Goal: Task Accomplishment & Management: Manage account settings

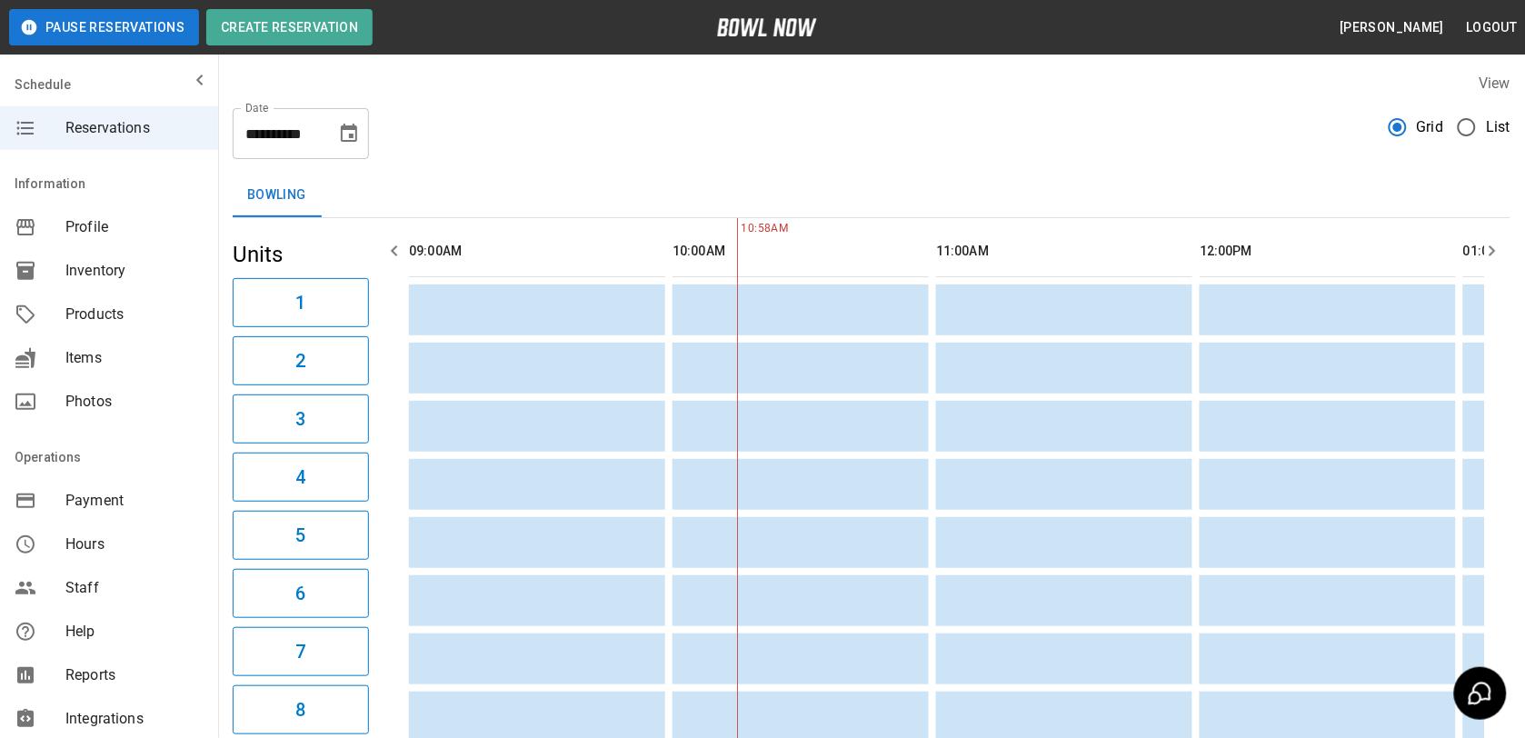
scroll to position [0, 264]
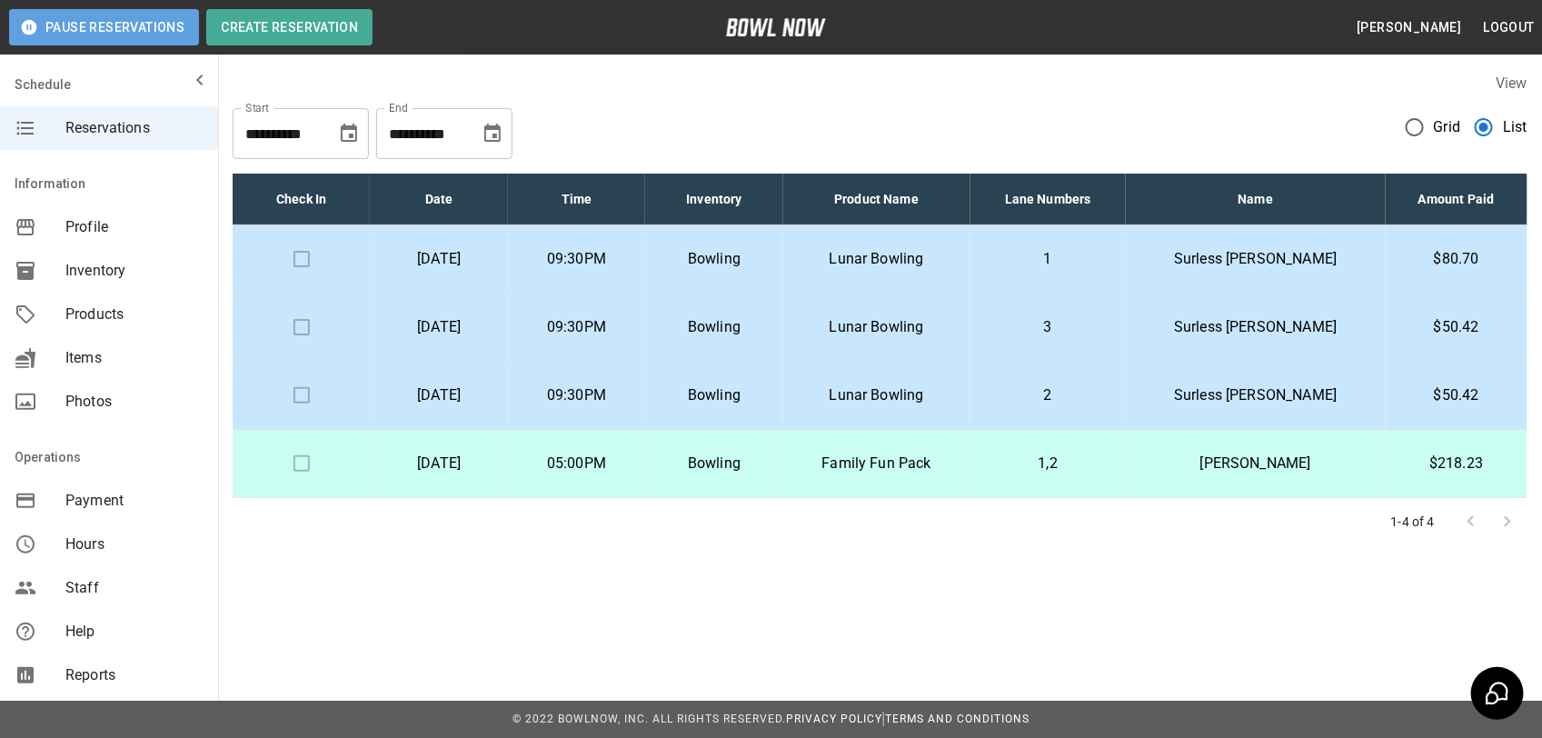
click at [164, 19] on button "Pause Reservations" at bounding box center [104, 27] width 190 height 36
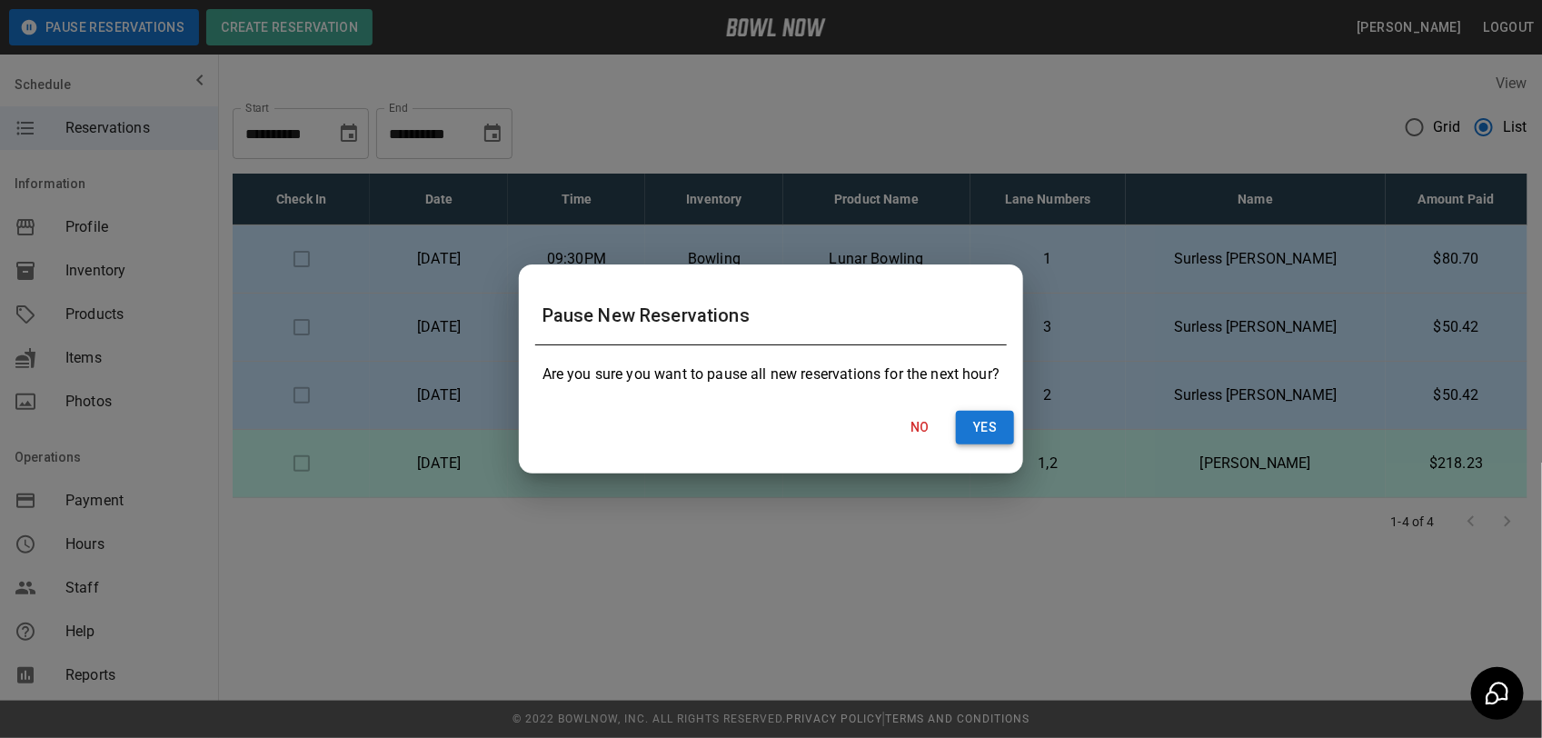
click at [968, 433] on button "Yes" at bounding box center [985, 428] width 58 height 34
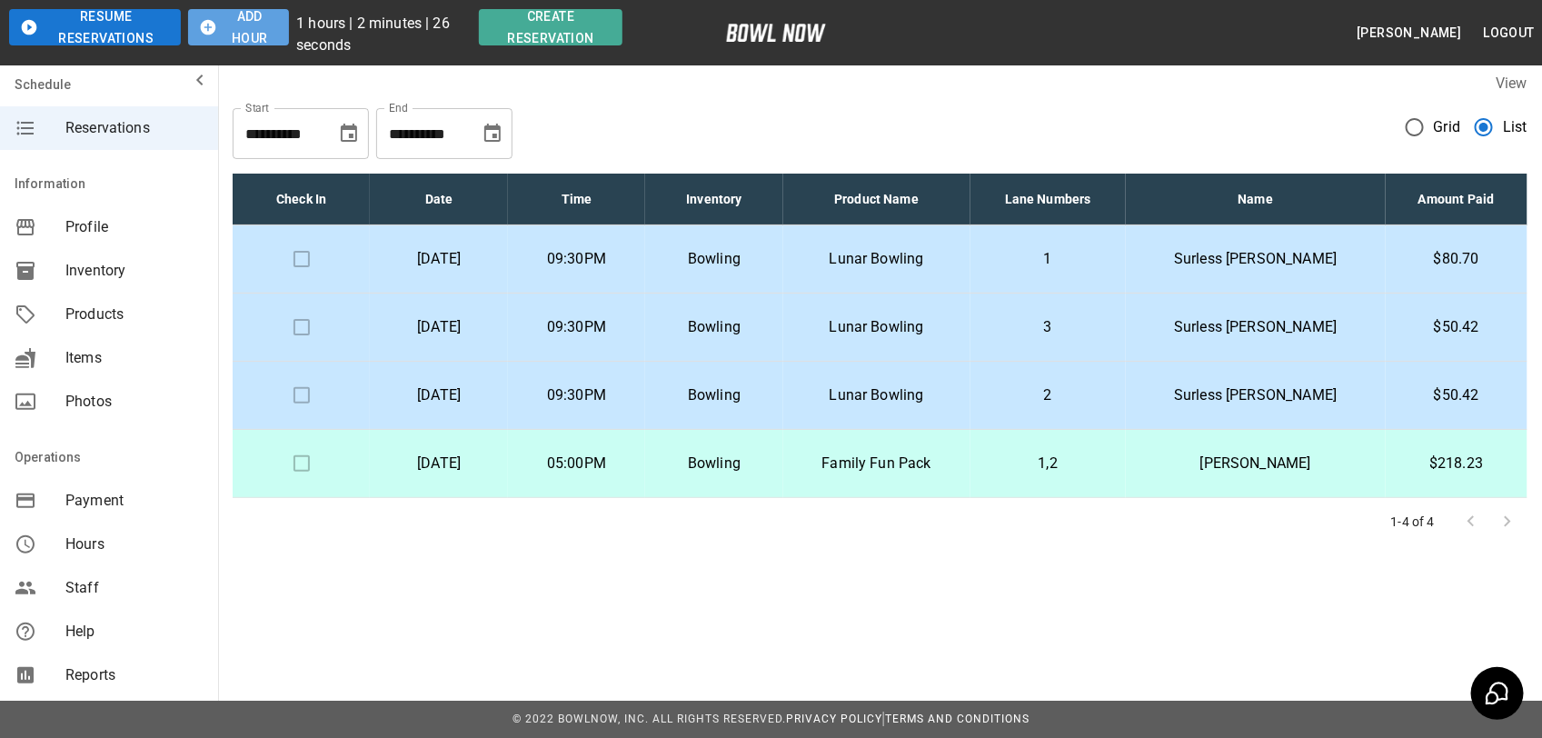
click at [248, 25] on button "Add Hour" at bounding box center [238, 27] width 101 height 36
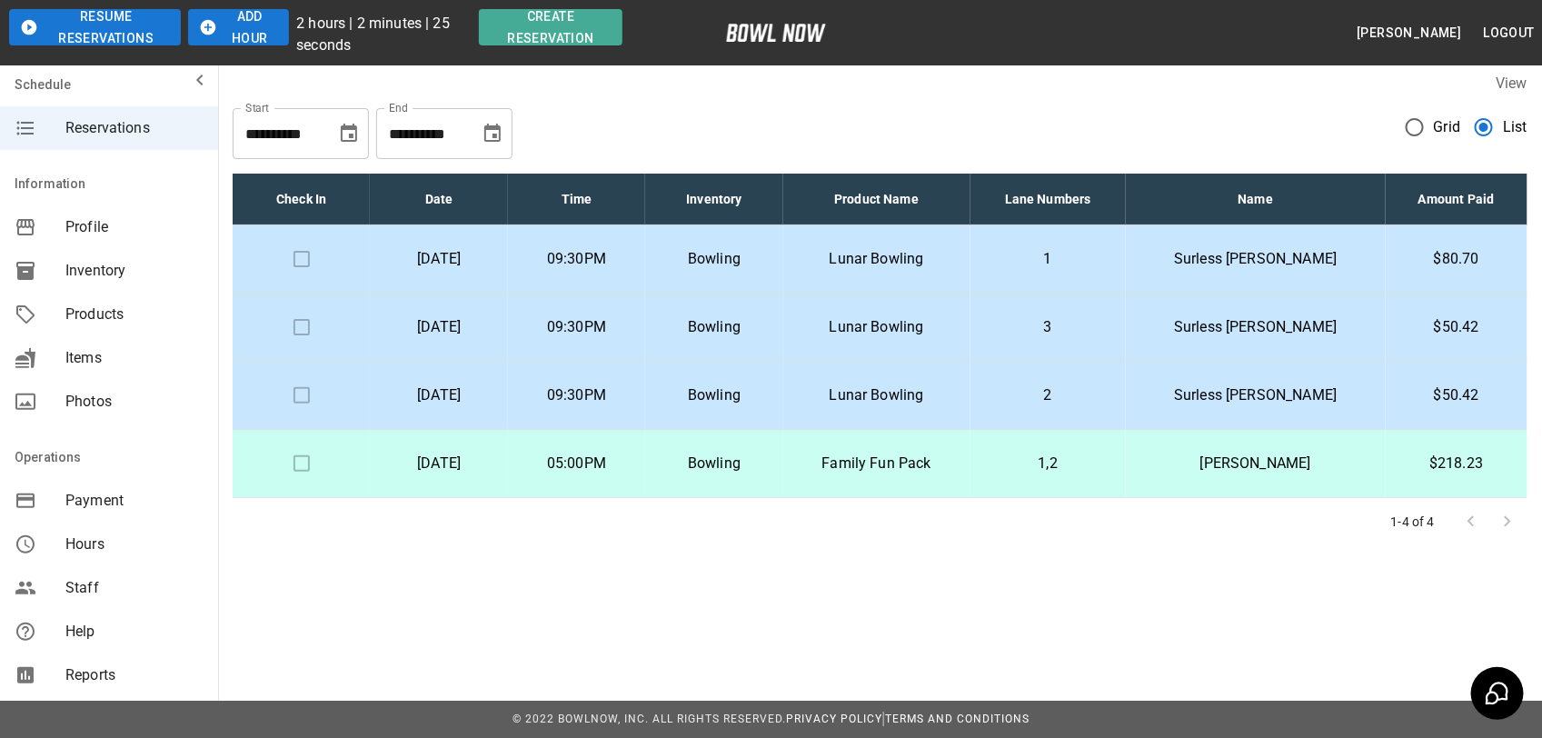
click at [248, 25] on button "Add Hour" at bounding box center [238, 27] width 101 height 36
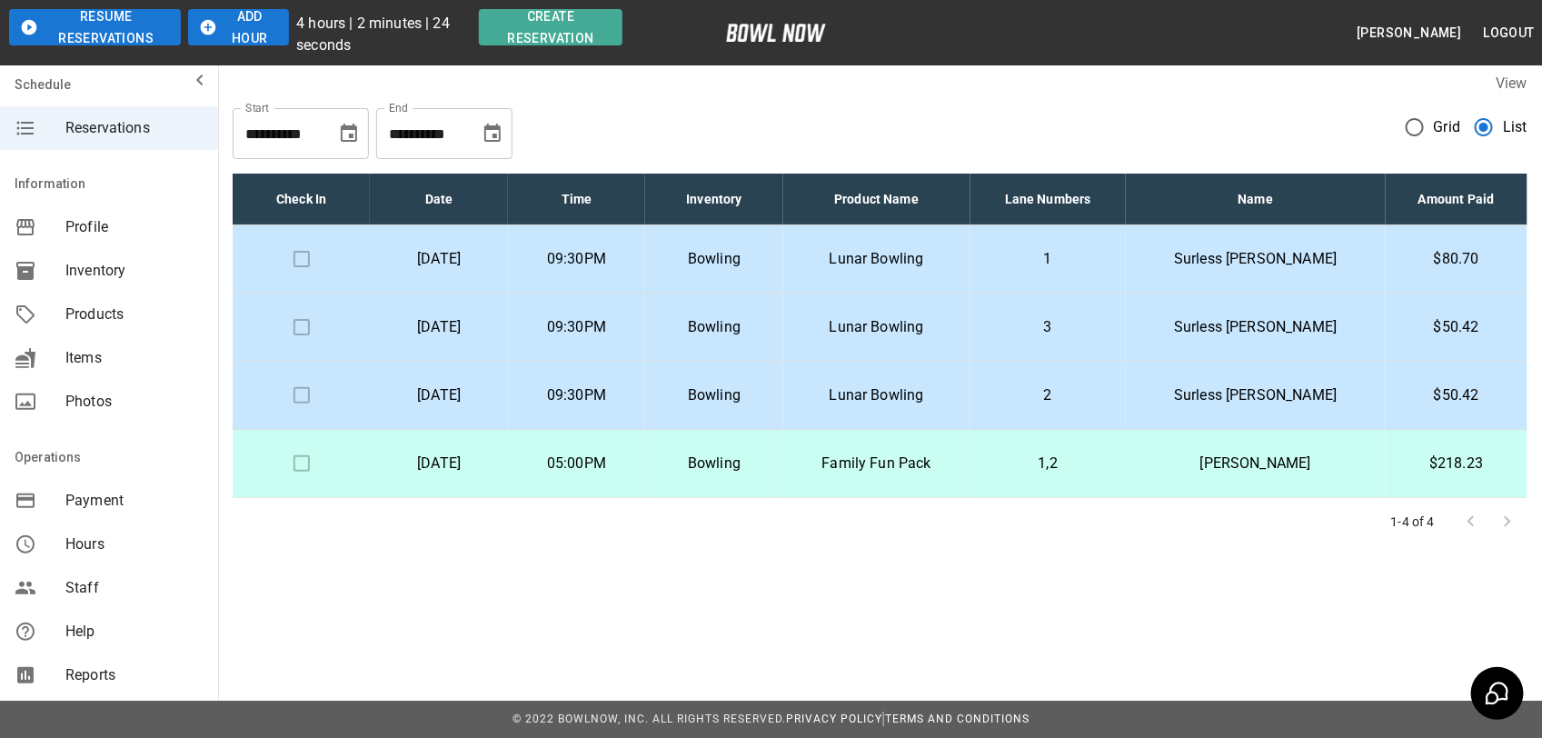
click at [251, 24] on button "Add Hour" at bounding box center [238, 27] width 101 height 36
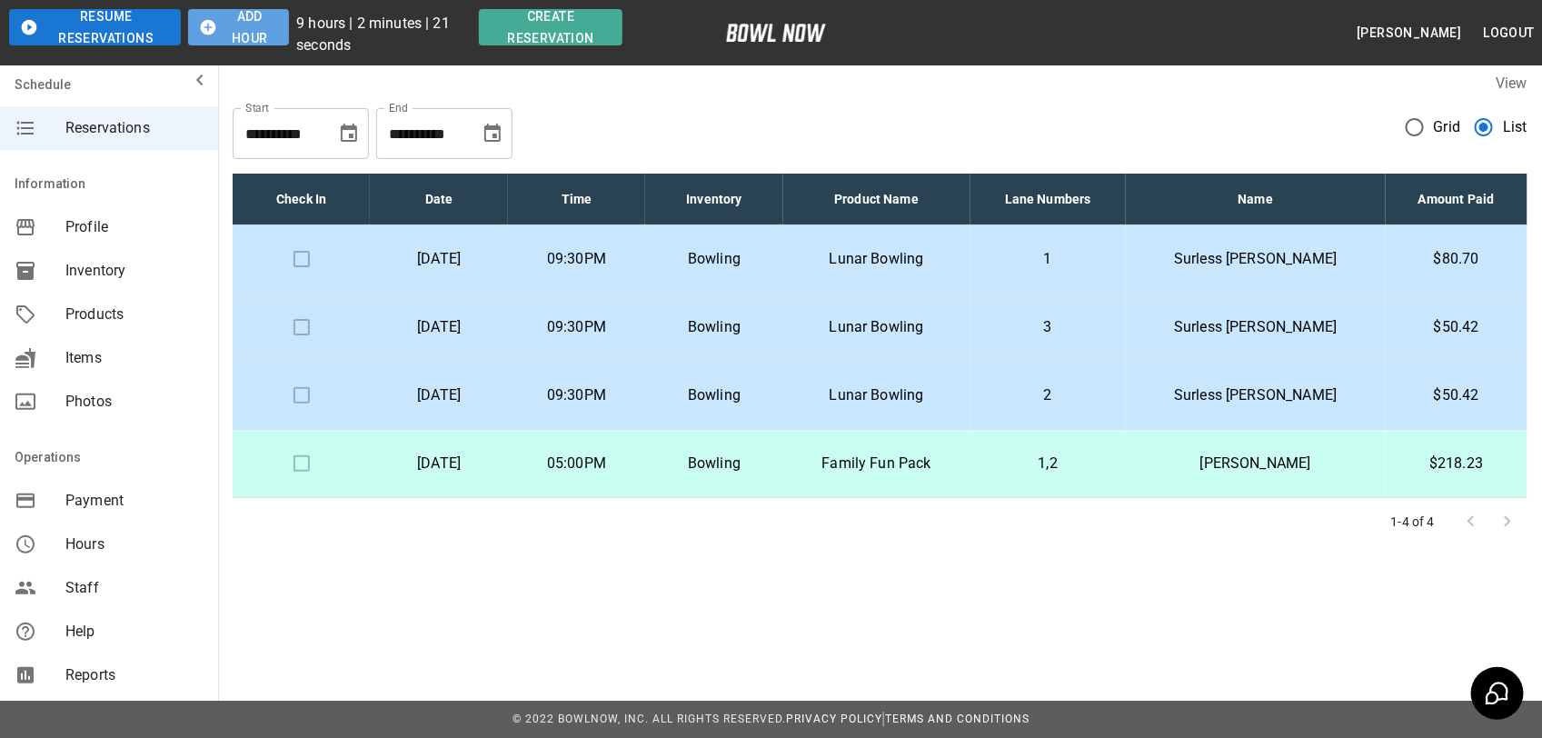
click at [251, 24] on button "Add Hour" at bounding box center [238, 27] width 101 height 36
click at [251, 24] on button "Add Hour" at bounding box center [236, 27] width 100 height 36
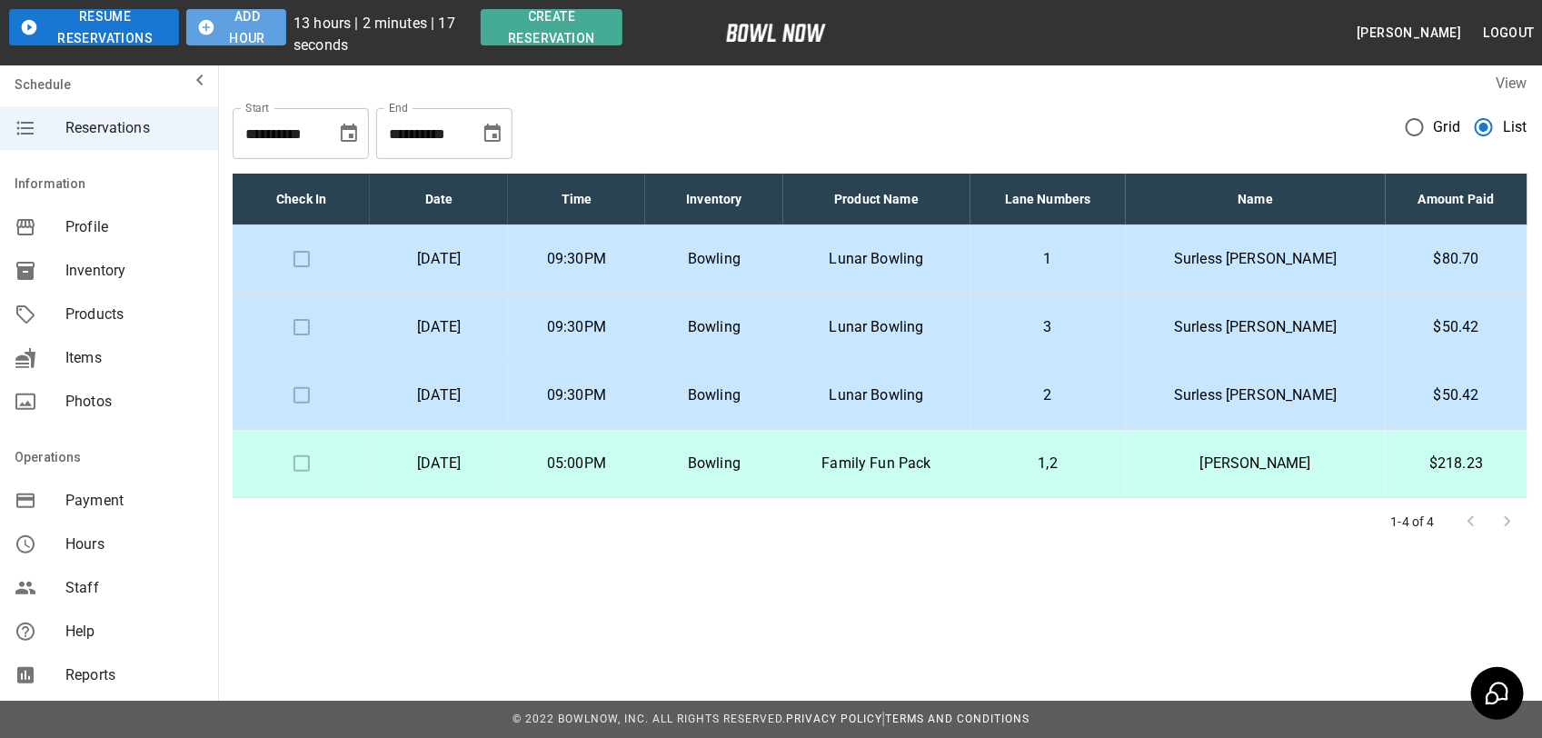
click at [251, 24] on button "Add Hour" at bounding box center [236, 27] width 100 height 36
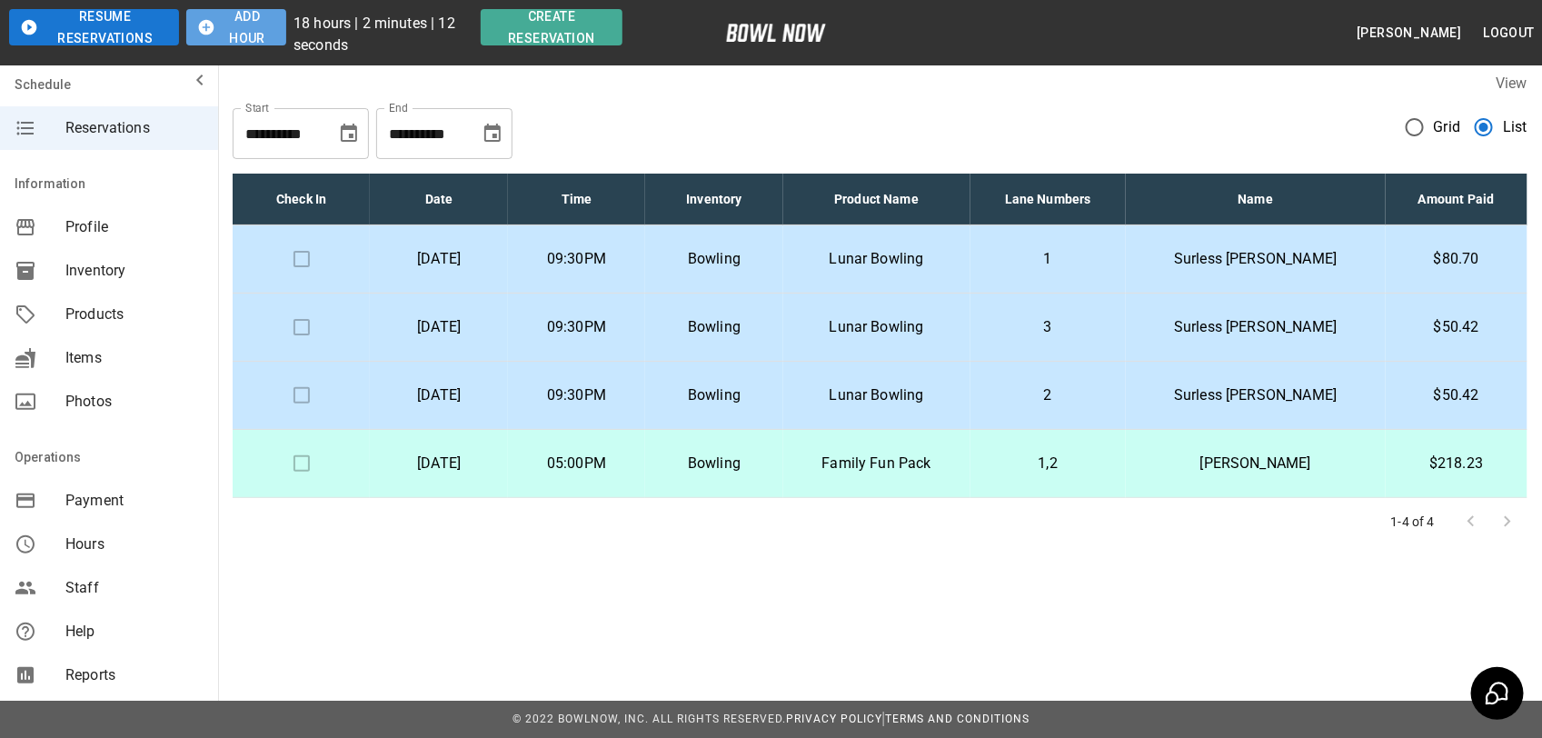
click at [251, 24] on button "Add Hour" at bounding box center [236, 27] width 100 height 36
click at [251, 24] on button "Add Hour" at bounding box center [238, 27] width 101 height 36
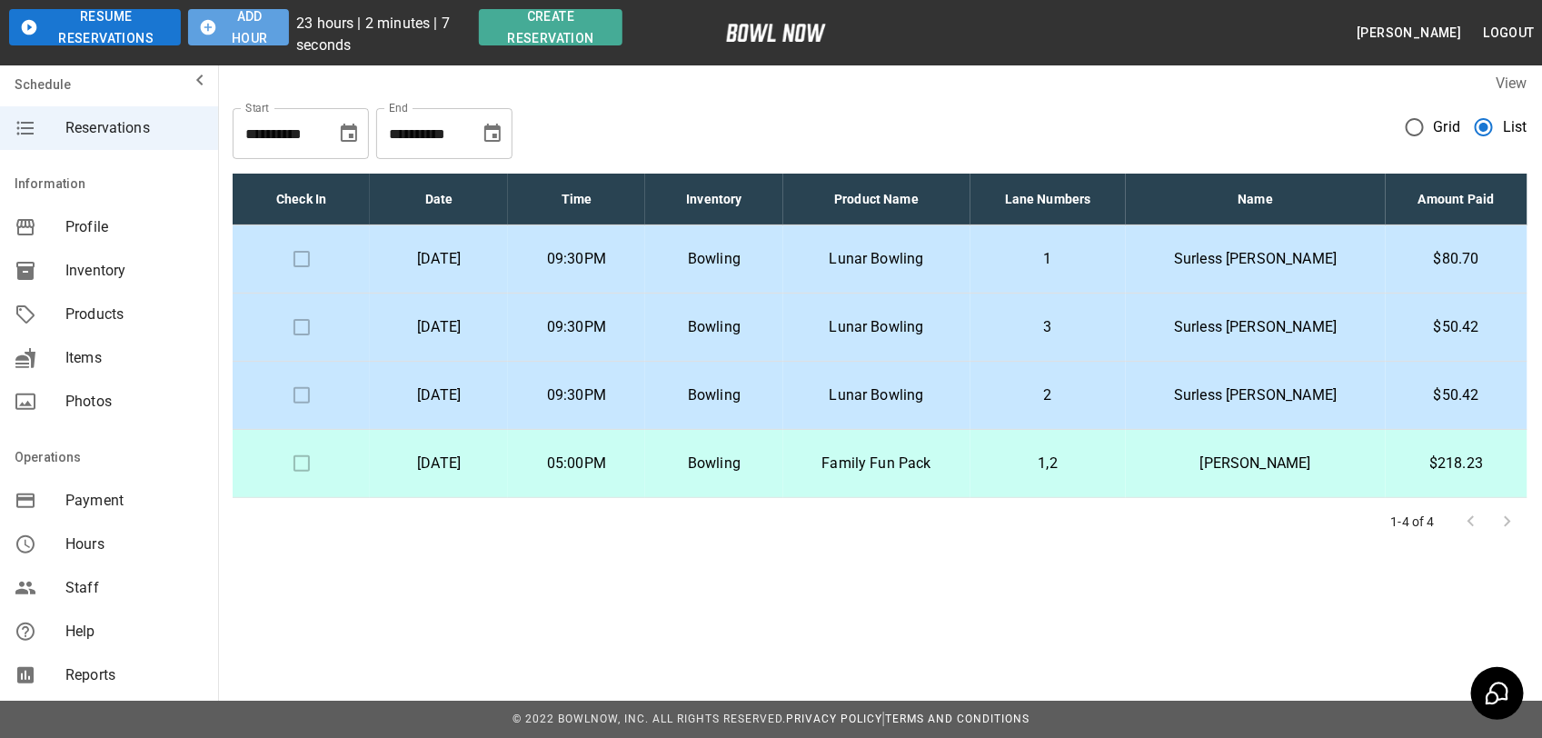
click at [251, 24] on button "Add Hour" at bounding box center [238, 27] width 101 height 36
click at [266, 27] on button "Add Hour" at bounding box center [261, 27] width 110 height 36
click at [266, 27] on button "Add Hour" at bounding box center [241, 27] width 102 height 36
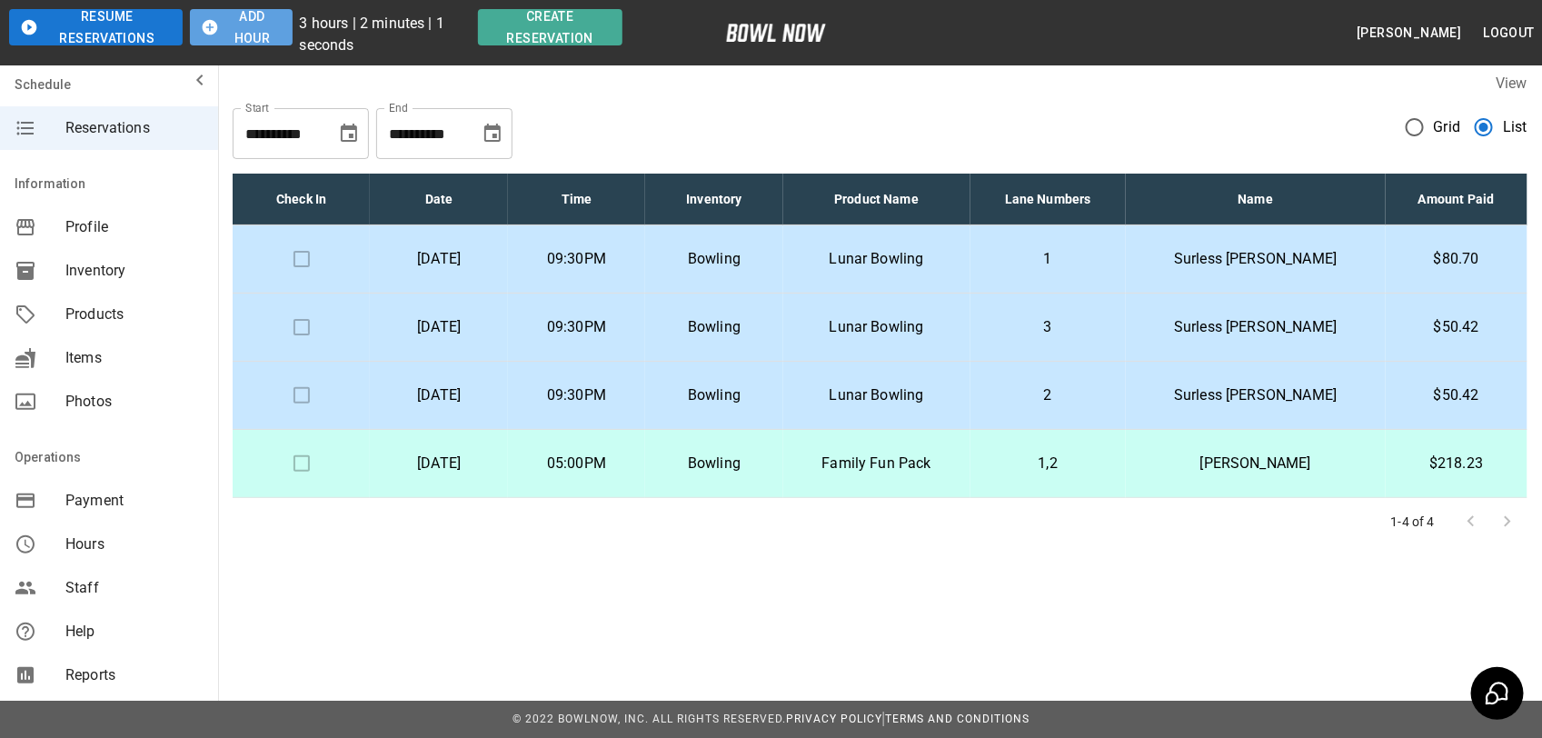
click at [266, 27] on button "Add Hour" at bounding box center [241, 27] width 102 height 36
click at [266, 27] on button "Add Hour" at bounding box center [268, 27] width 113 height 36
click at [266, 27] on button "Add Hour" at bounding box center [238, 27] width 101 height 36
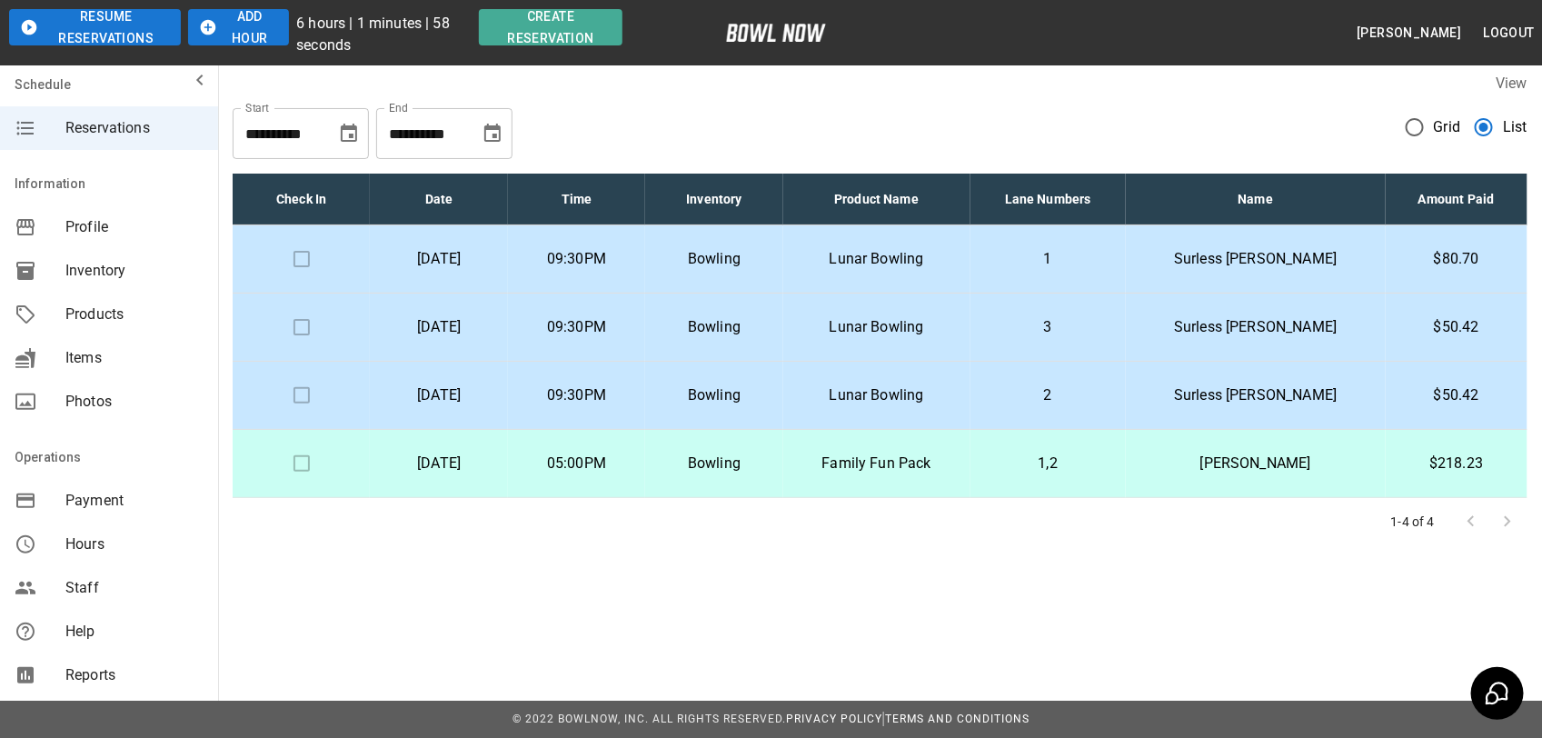
click at [266, 27] on button "Add Hour" at bounding box center [238, 27] width 101 height 36
click at [283, 25] on button "Add Hour" at bounding box center [238, 27] width 101 height 36
click at [286, 27] on div "Resume Reservations Add Hour 10 hours | 1 minutes | 52 seconds Create Reservati…" at bounding box center [315, 32] width 613 height 47
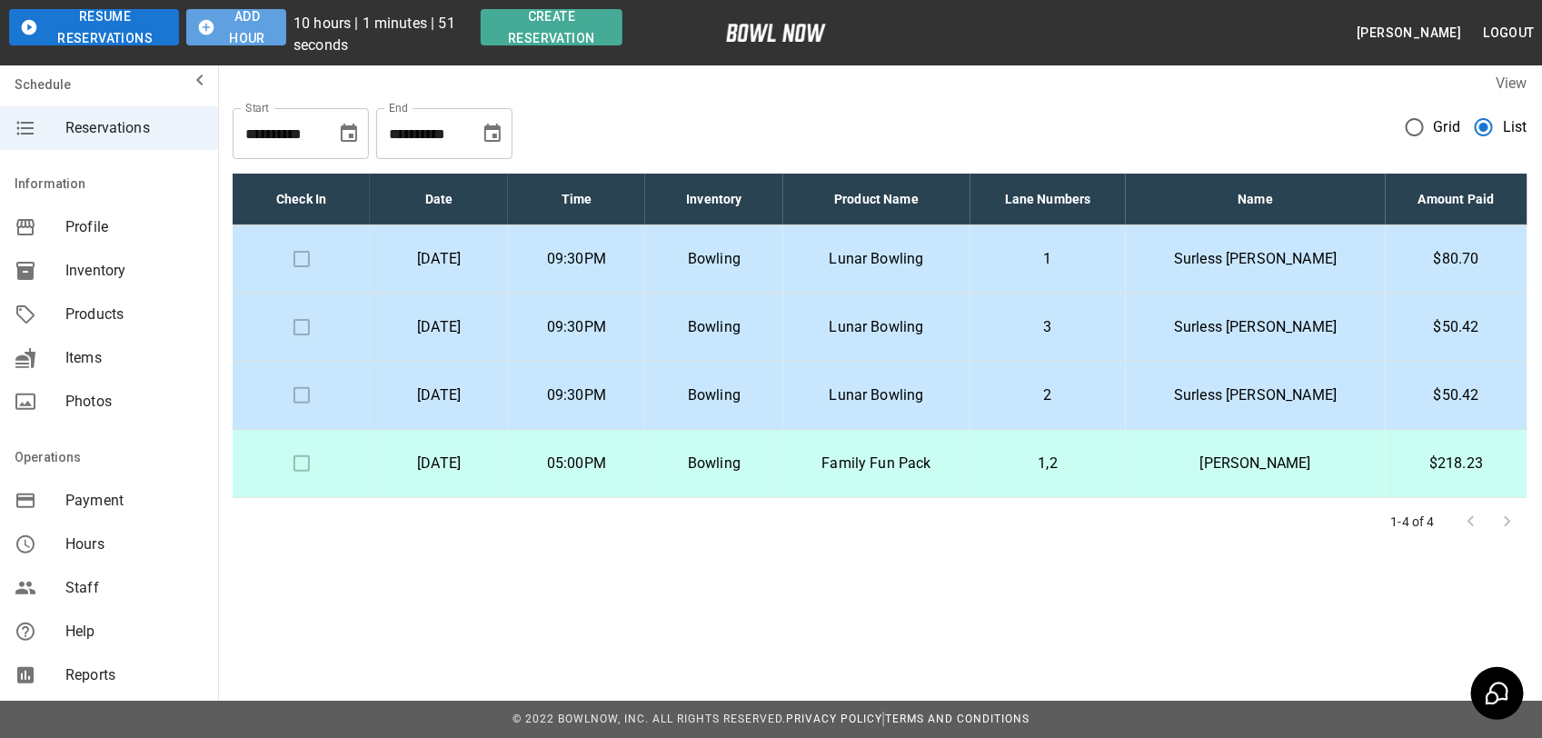
click at [264, 20] on button "Add Hour" at bounding box center [236, 27] width 100 height 36
click at [265, 21] on button "Add Hour" at bounding box center [236, 27] width 100 height 36
click at [260, 20] on button "Add Hour" at bounding box center [236, 27] width 100 height 36
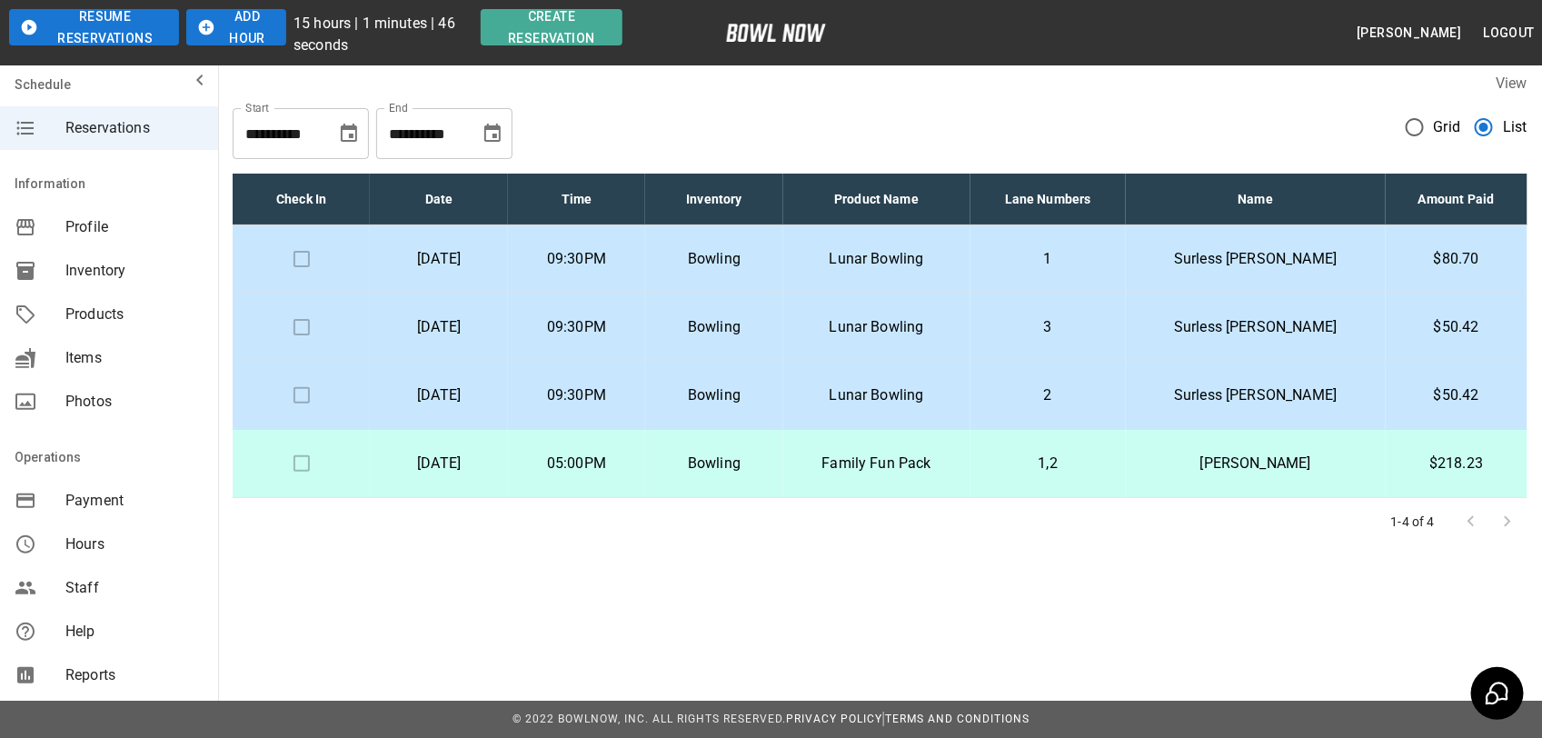
click at [260, 20] on button "Add Hour" at bounding box center [236, 27] width 100 height 36
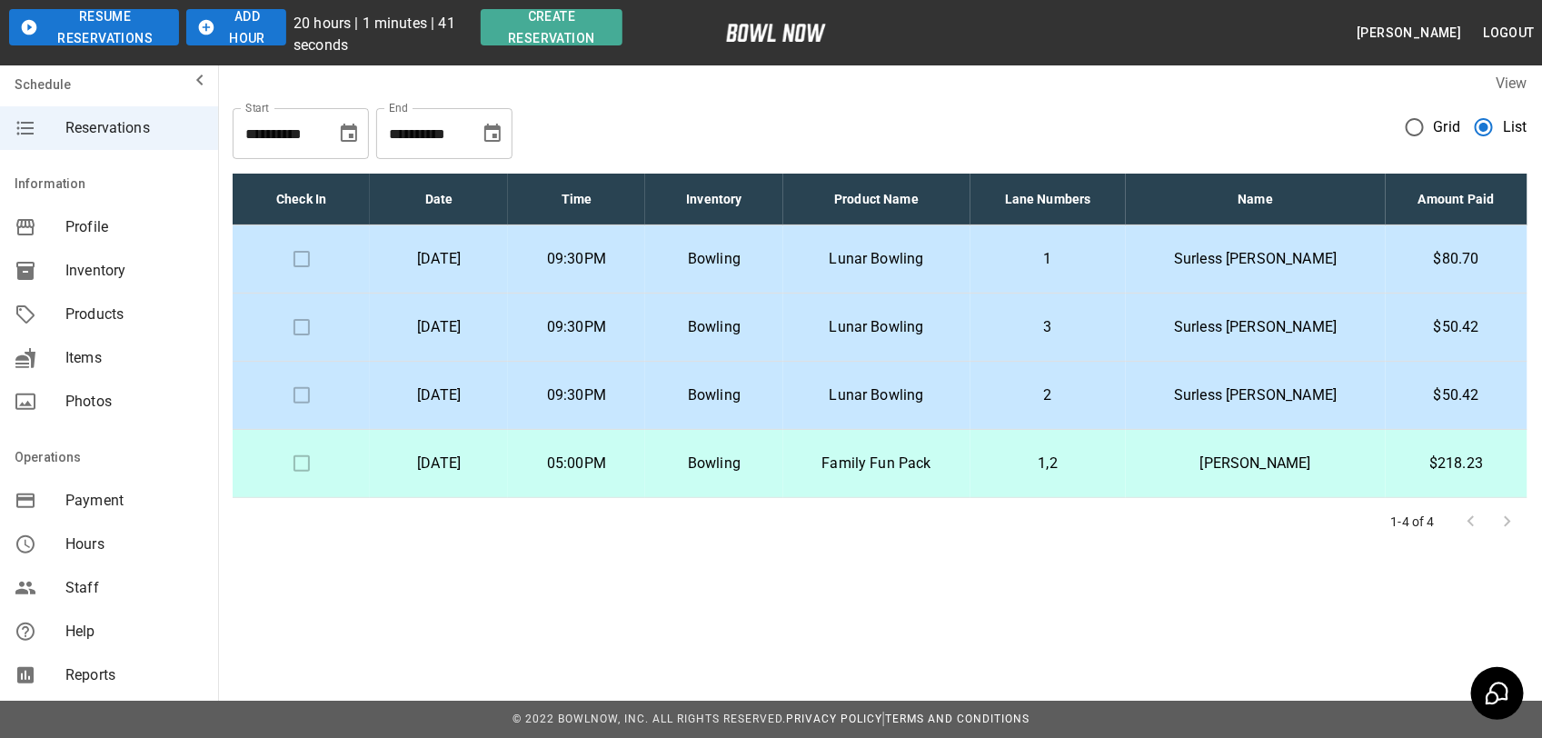
click at [260, 20] on button "Add Hour" at bounding box center [236, 27] width 100 height 36
